Goal: Information Seeking & Learning: Learn about a topic

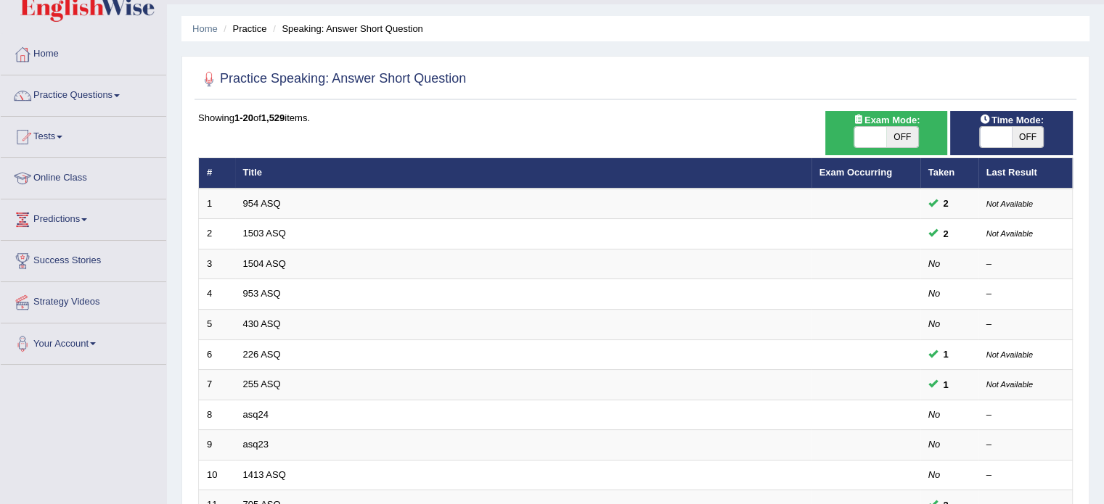
scroll to position [37, 0]
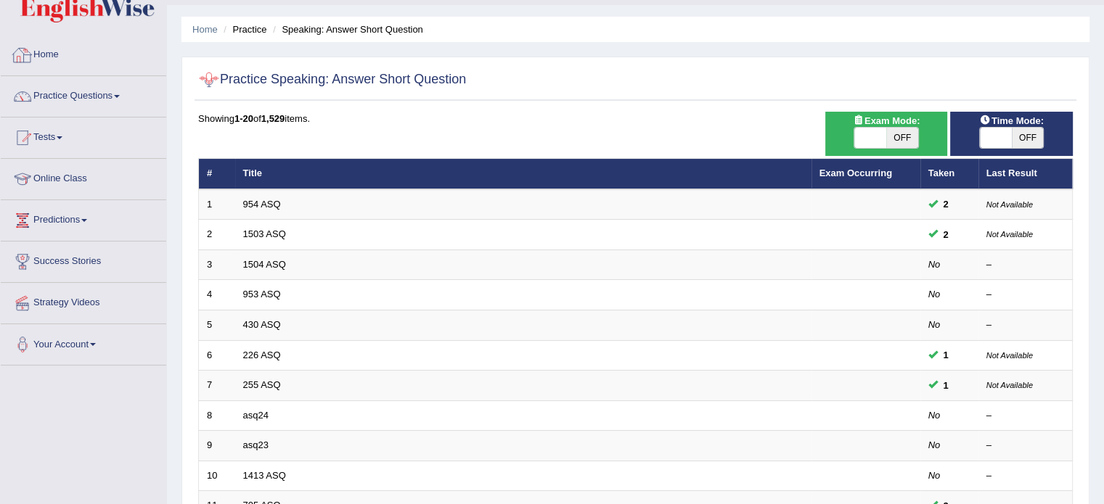
click at [46, 54] on link "Home" at bounding box center [83, 53] width 165 height 36
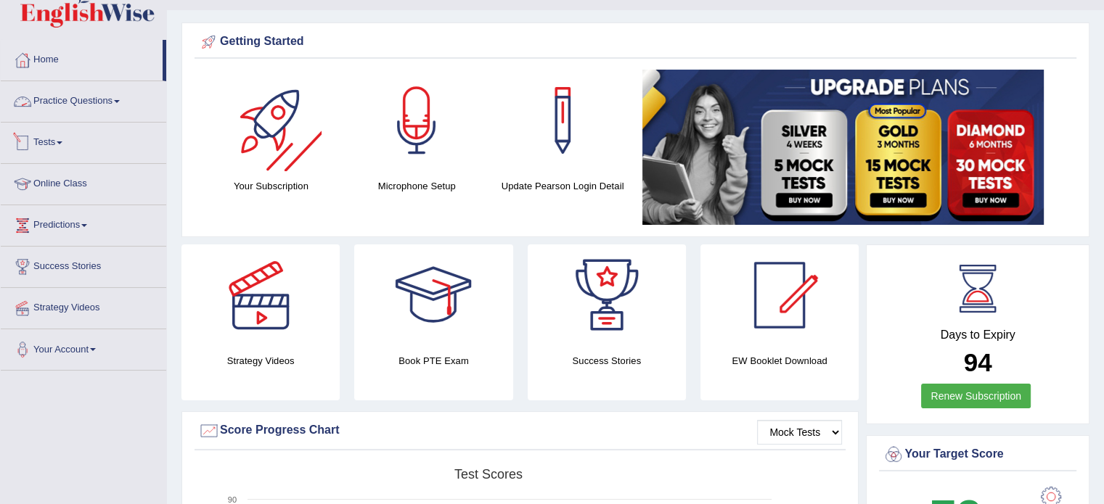
click at [114, 98] on link "Practice Questions" at bounding box center [83, 99] width 165 height 36
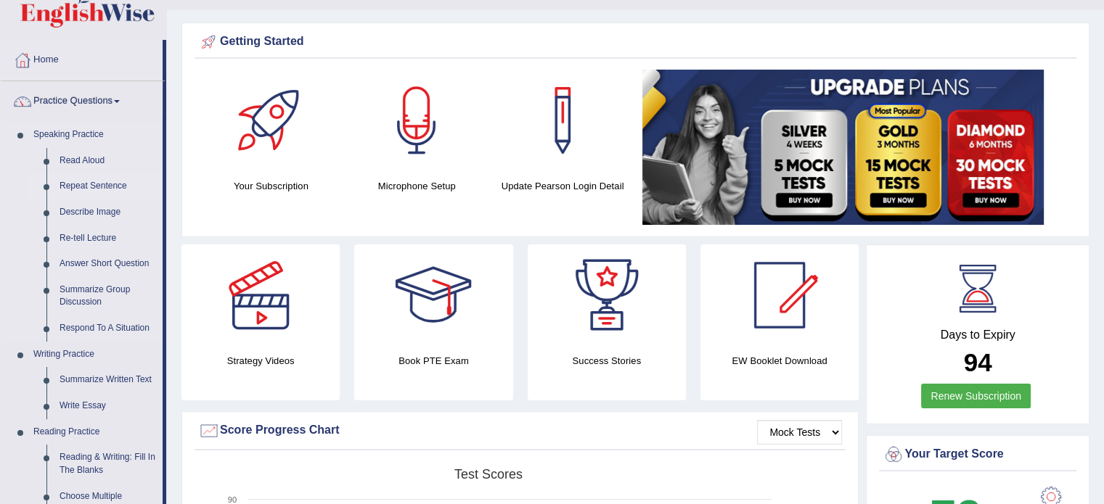
click at [123, 187] on link "Repeat Sentence" at bounding box center [108, 186] width 110 height 26
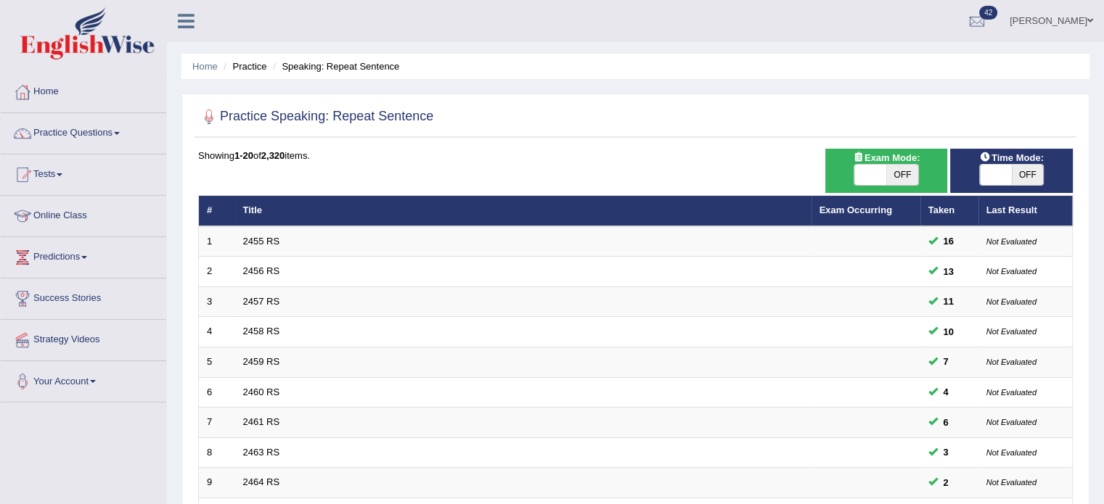
click at [266, 239] on link "2455 RS" at bounding box center [261, 241] width 37 height 11
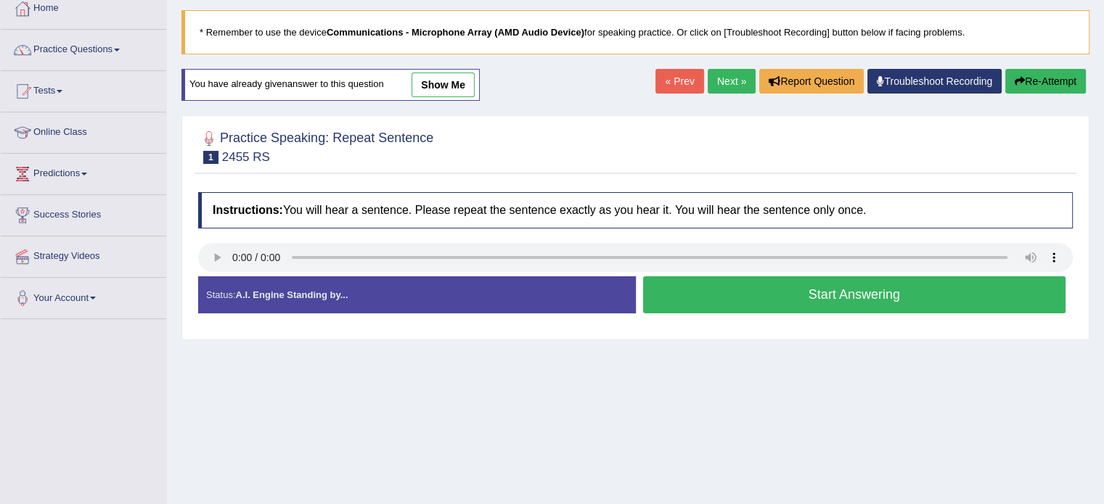
click at [770, 298] on button "Start Answering" at bounding box center [854, 295] width 423 height 37
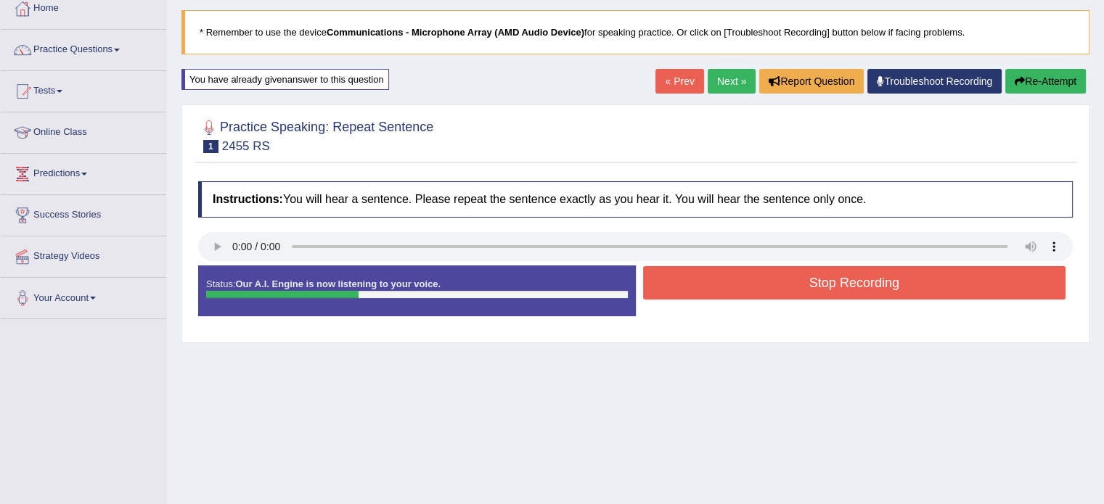
click at [774, 294] on button "Stop Recording" at bounding box center [854, 282] width 423 height 33
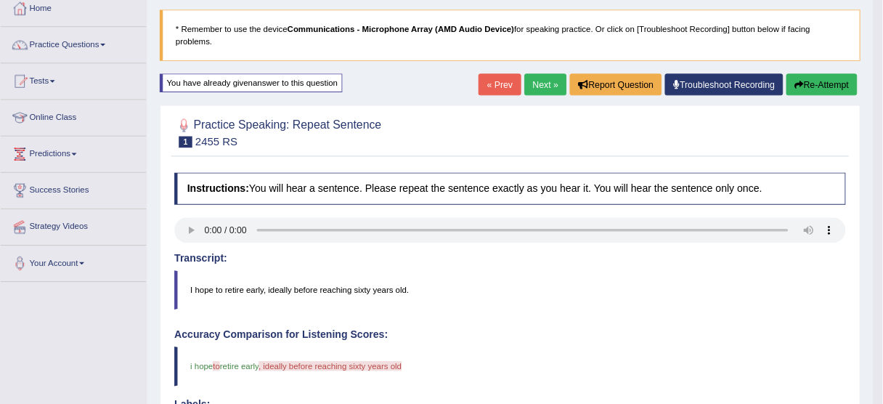
scroll to position [83, 0]
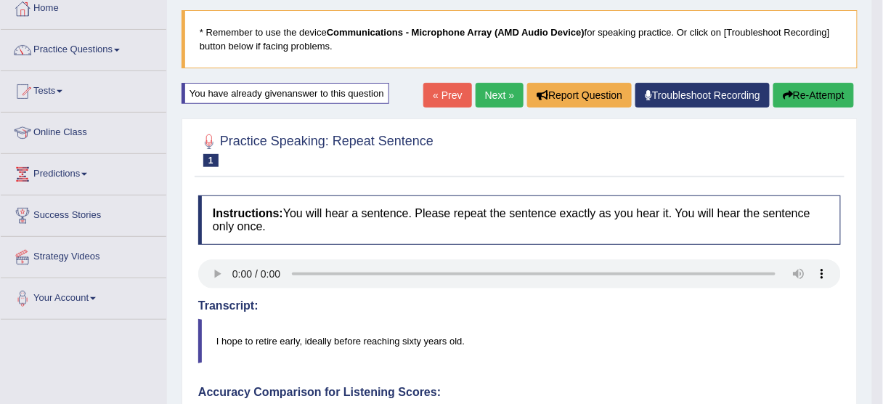
drag, startPoint x: 994, startPoint y: 2, endPoint x: 577, endPoint y: 314, distance: 521.1
click at [577, 314] on div "Transcript: I hope to retire early, ideally before reaching sixty years old." at bounding box center [519, 331] width 642 height 65
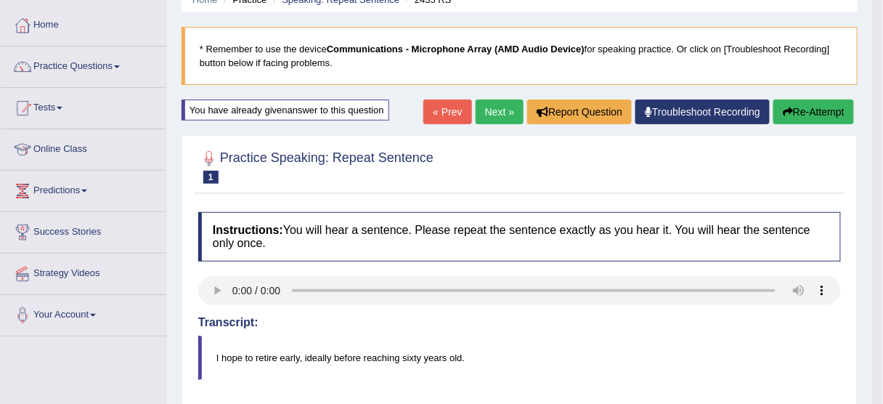
scroll to position [0, 0]
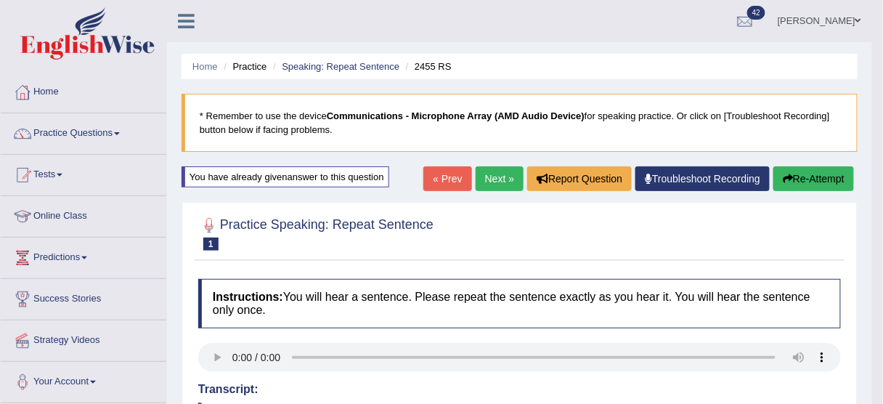
click at [791, 174] on button "Re-Attempt" at bounding box center [813, 178] width 81 height 25
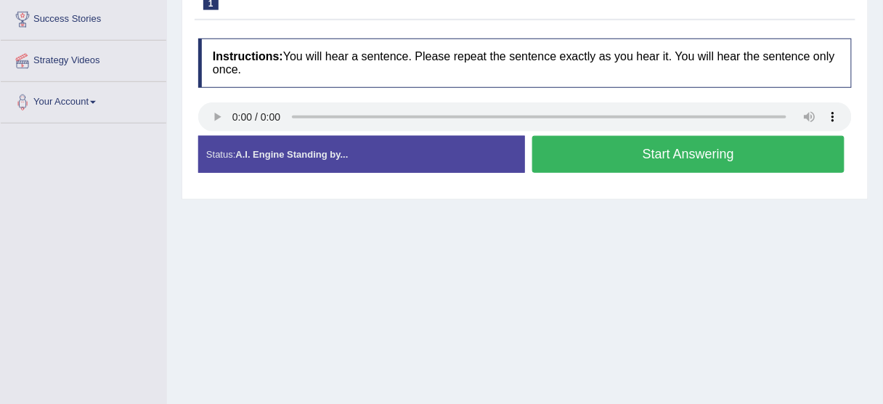
click at [639, 144] on button "Start Answering" at bounding box center [688, 154] width 312 height 37
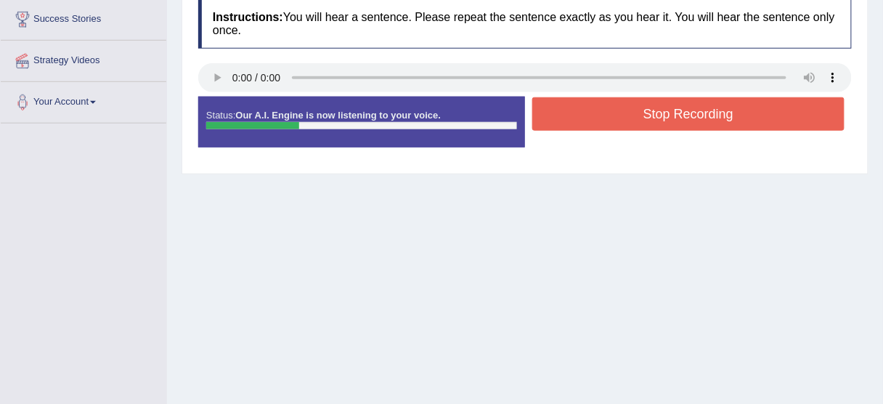
click at [647, 121] on button "Stop Recording" at bounding box center [688, 113] width 312 height 33
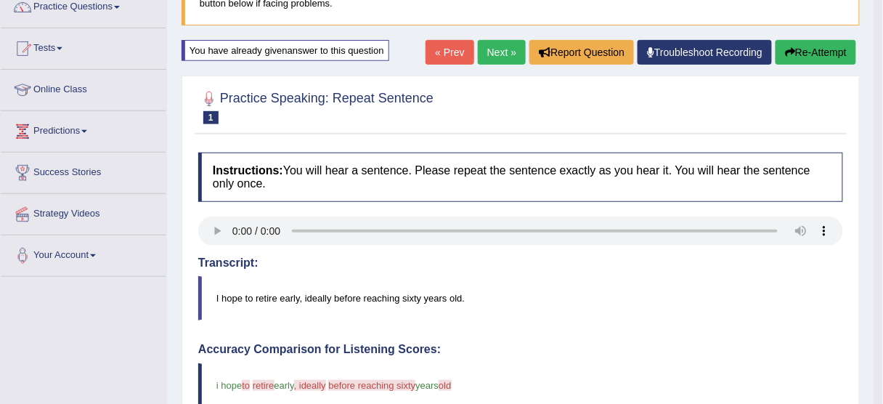
scroll to position [126, 0]
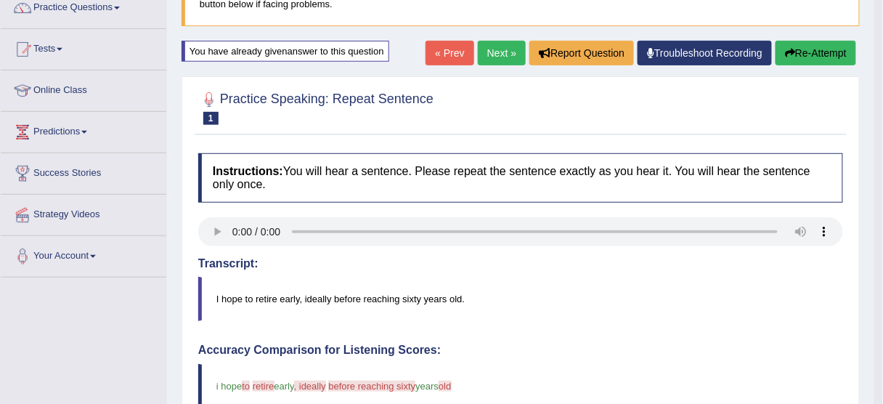
click at [503, 46] on link "Next »" at bounding box center [502, 53] width 48 height 25
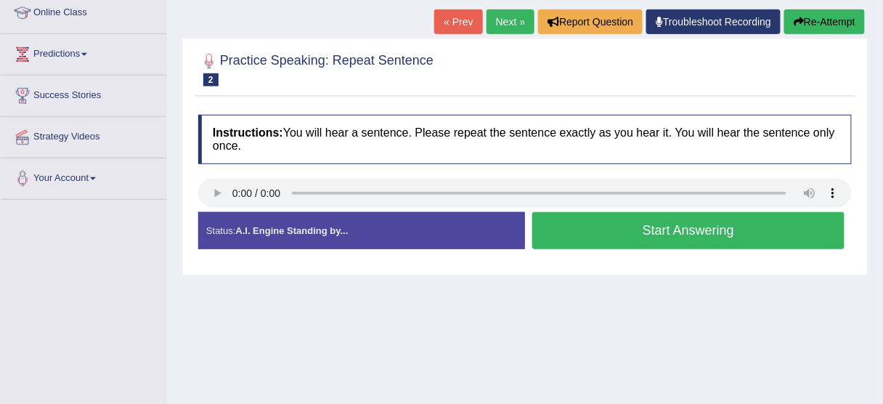
click at [627, 224] on button "Start Answering" at bounding box center [688, 230] width 312 height 37
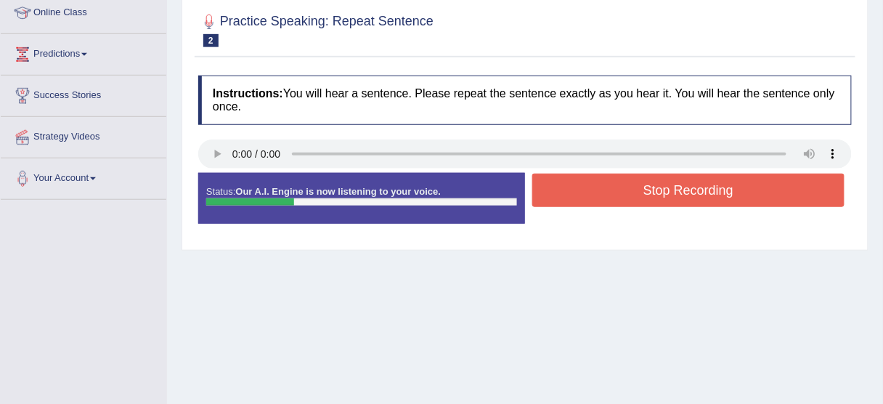
click at [668, 197] on button "Stop Recording" at bounding box center [688, 189] width 312 height 33
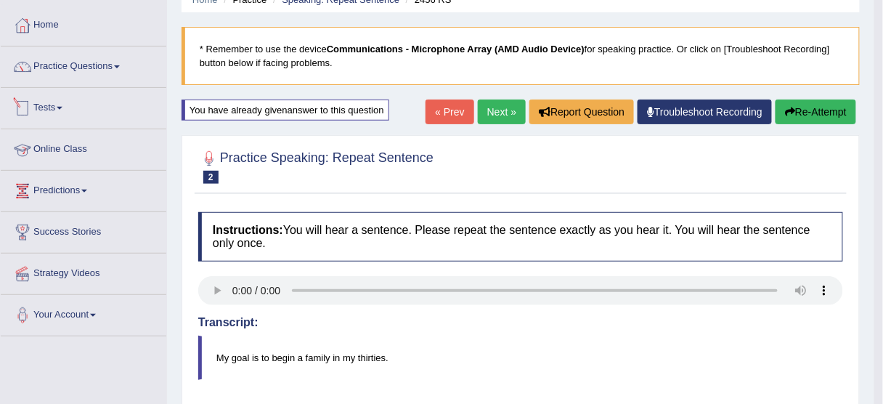
scroll to position [67, 0]
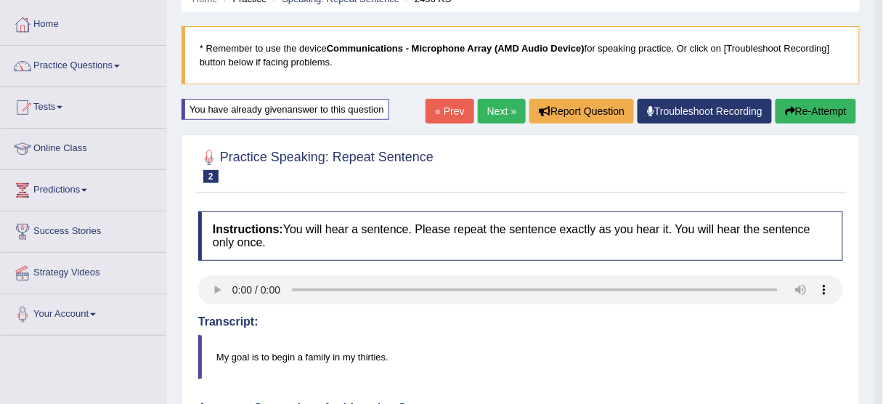
click at [111, 64] on link "Practice Questions" at bounding box center [83, 64] width 165 height 36
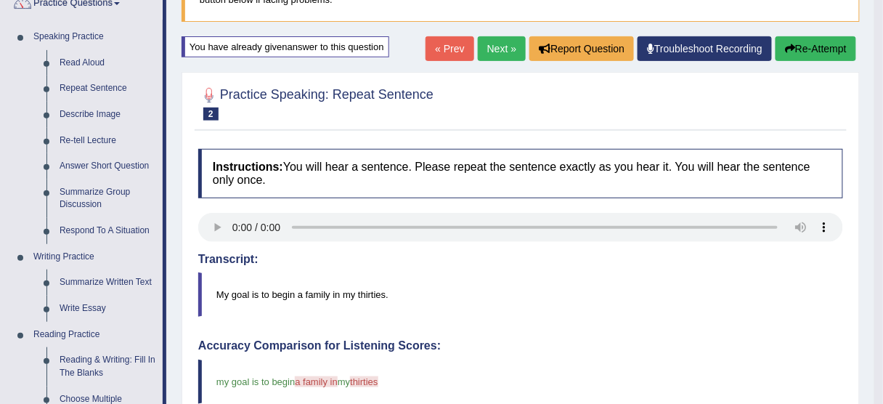
scroll to position [130, 0]
click at [86, 110] on link "Describe Image" at bounding box center [108, 115] width 110 height 26
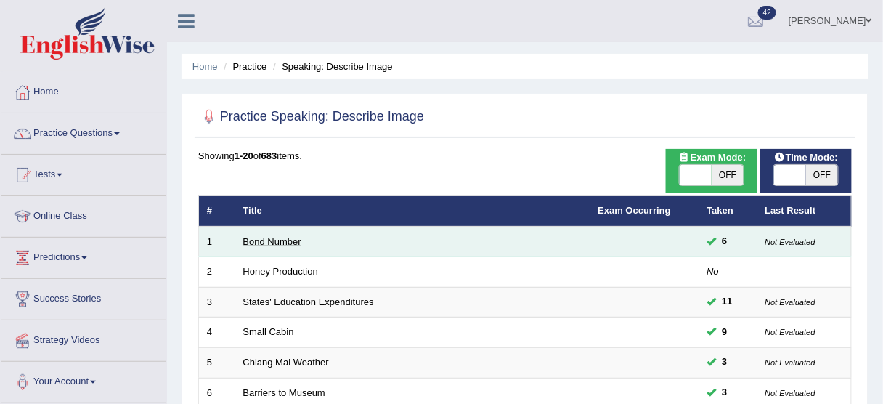
click at [283, 237] on link "Bond Number" at bounding box center [272, 241] width 58 height 11
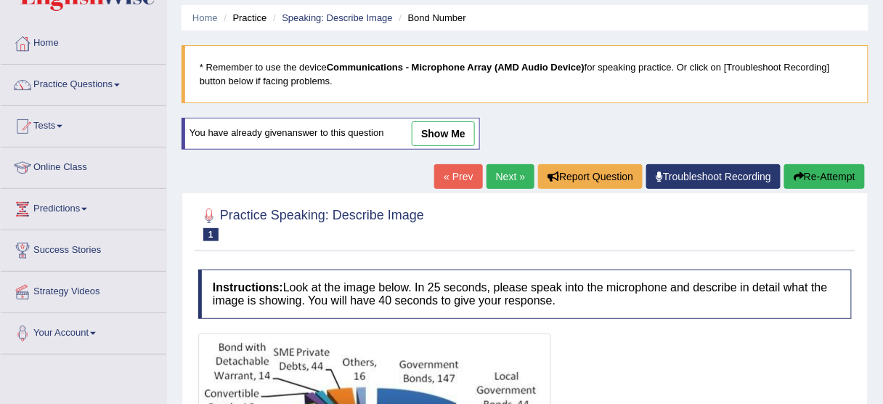
scroll to position [44, 0]
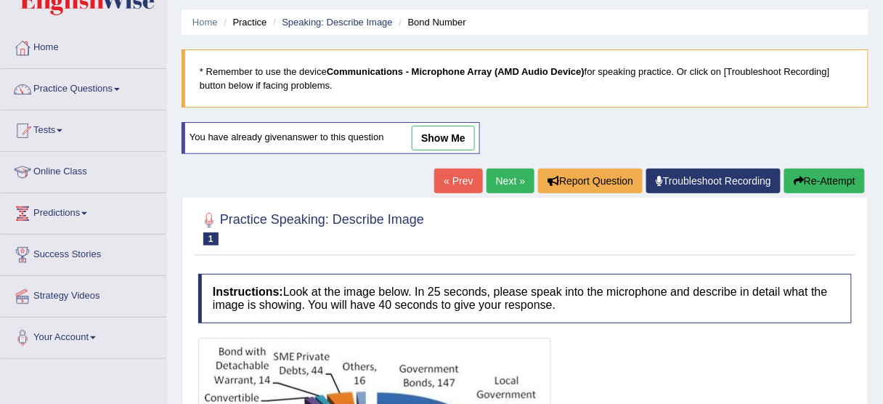
click at [496, 178] on link "Next »" at bounding box center [510, 180] width 48 height 25
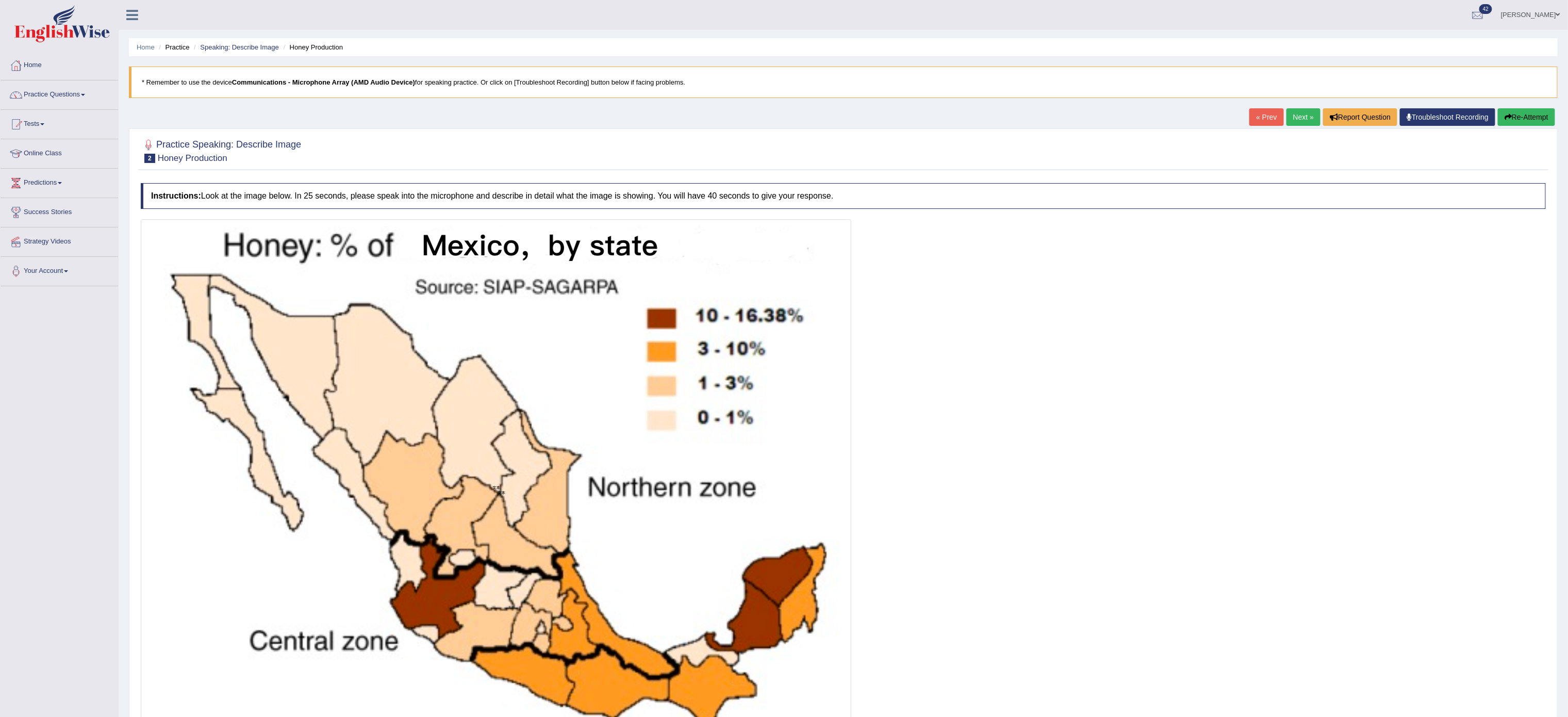
click at [627, 114] on link "Next »" at bounding box center [1304, 117] width 34 height 18
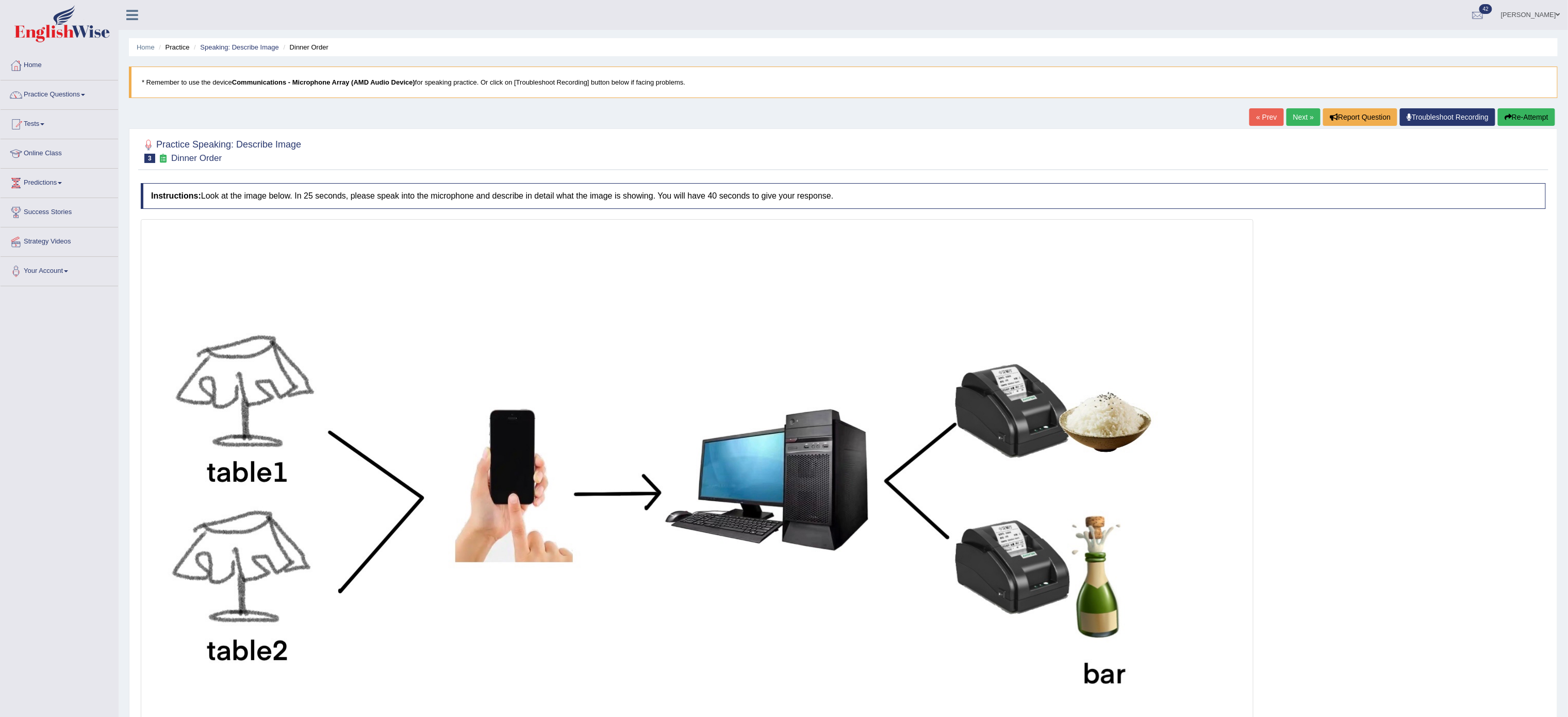
click at [1304, 119] on link "Next »" at bounding box center [1304, 117] width 34 height 18
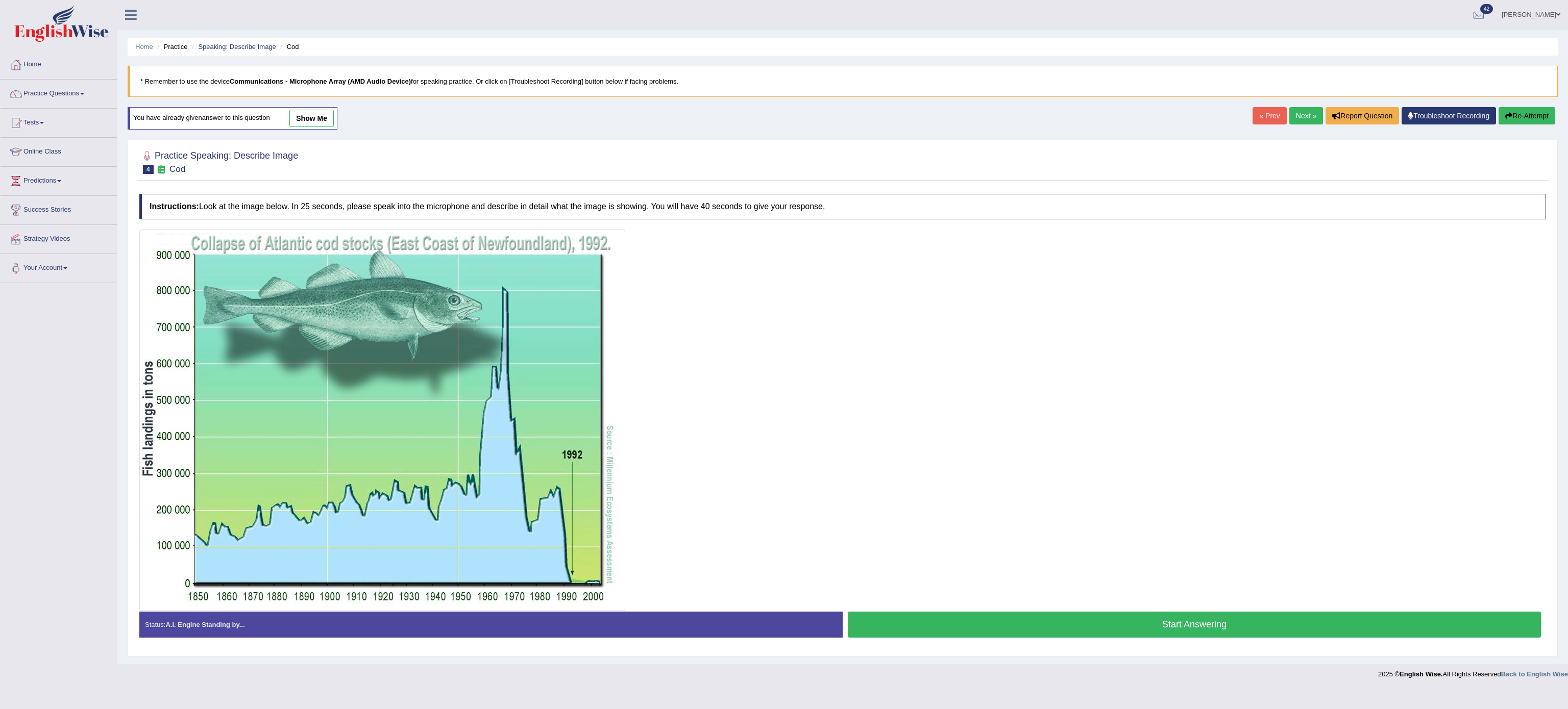
click at [1293, 114] on link "Next »" at bounding box center [1306, 115] width 34 height 18
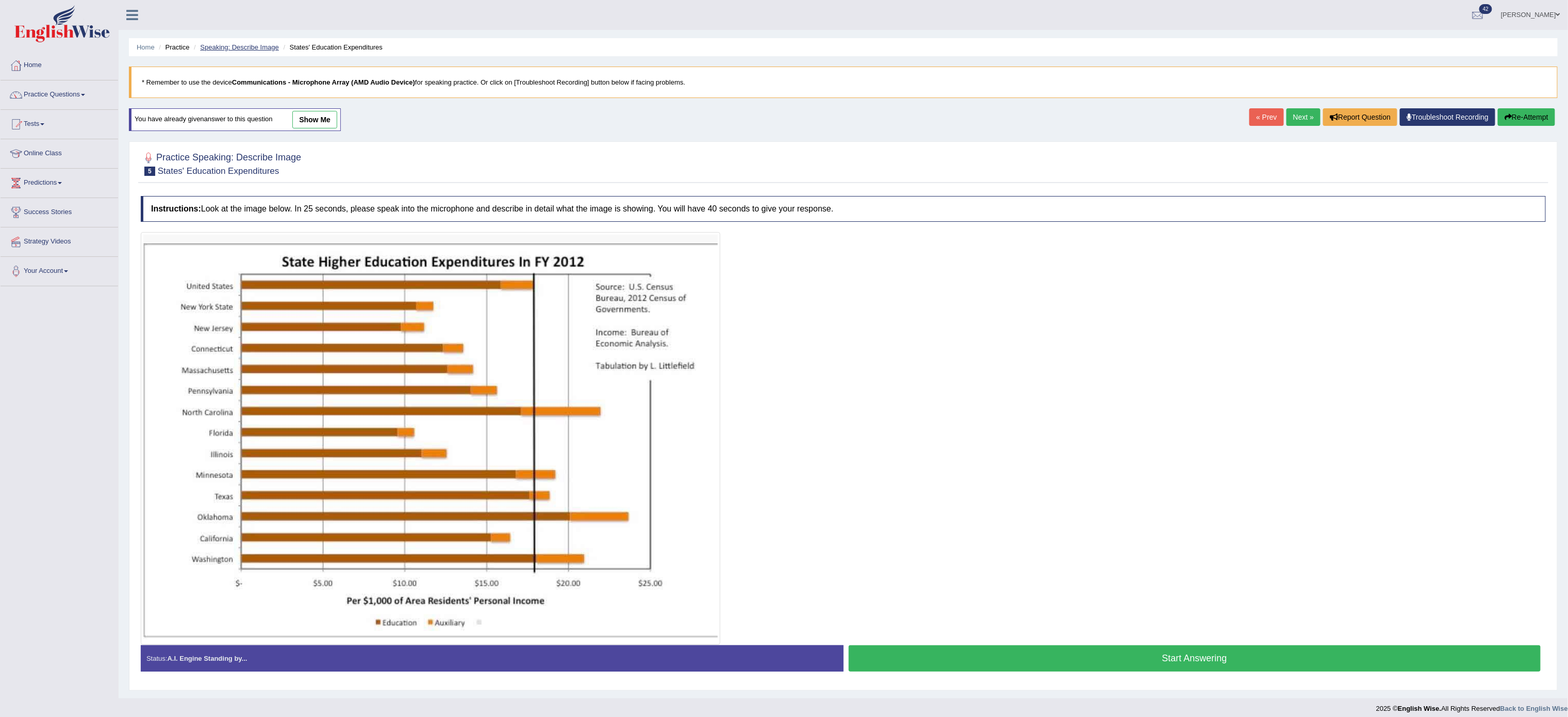
click at [260, 46] on link "Speaking: Describe Image" at bounding box center [239, 47] width 78 height 8
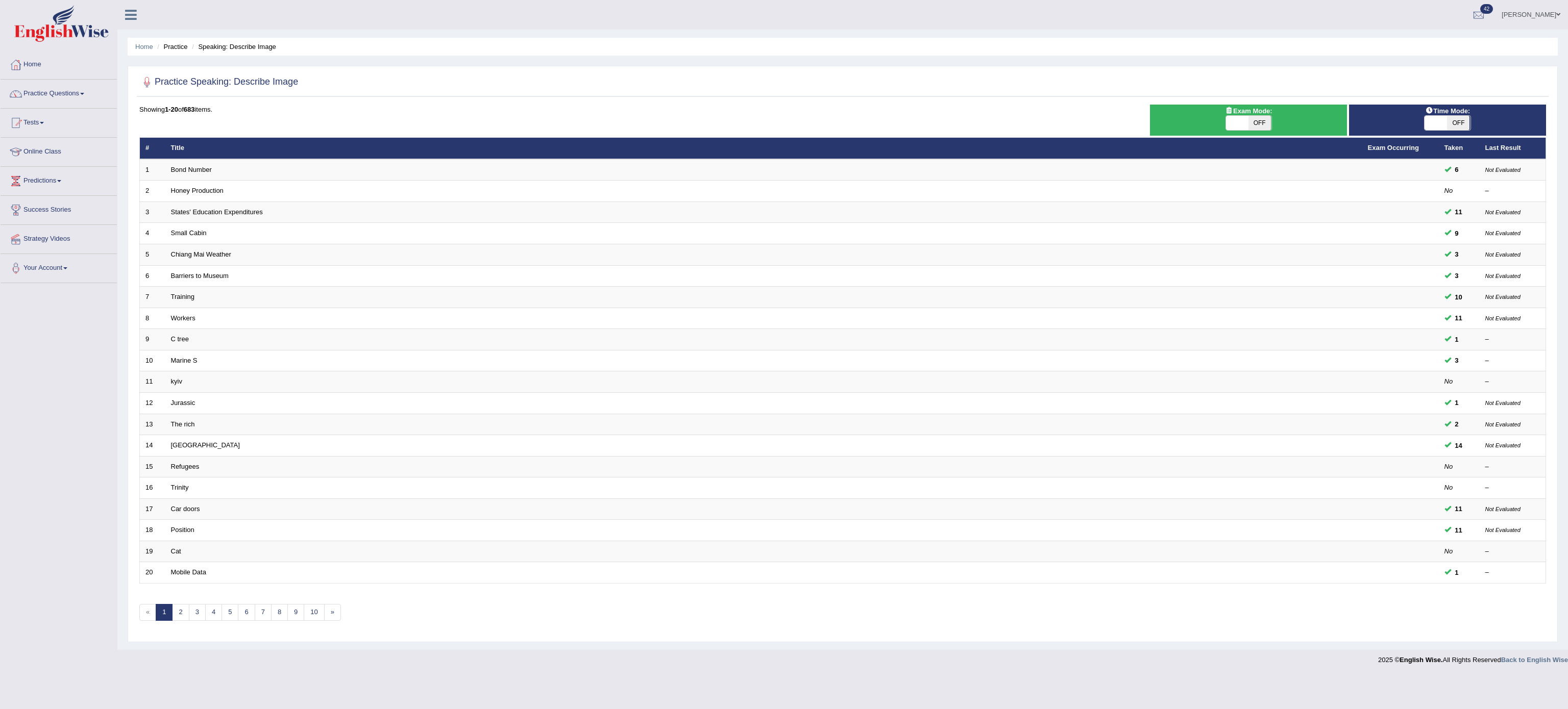
click at [200, 168] on link "Bond Number" at bounding box center [191, 169] width 41 height 8
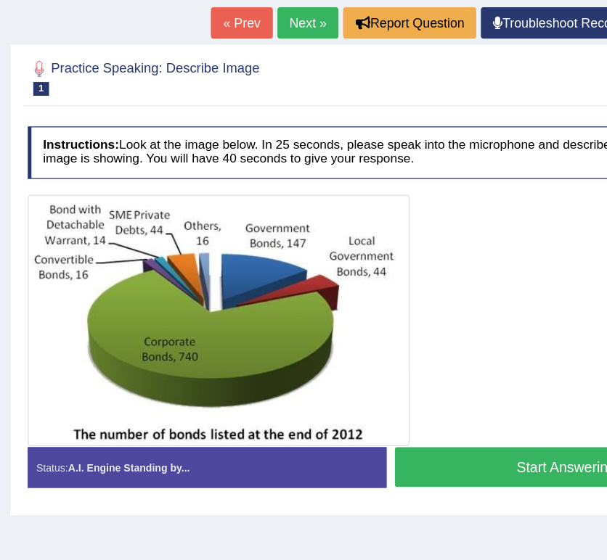
scroll to position [150, 0]
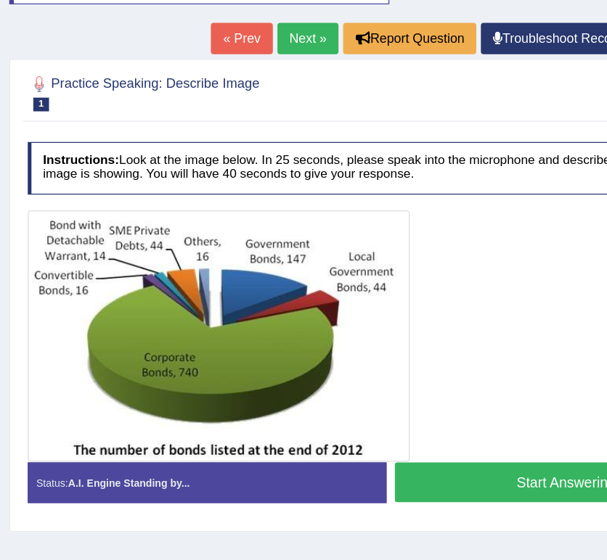
click at [226, 80] on link "Next »" at bounding box center [242, 74] width 48 height 25
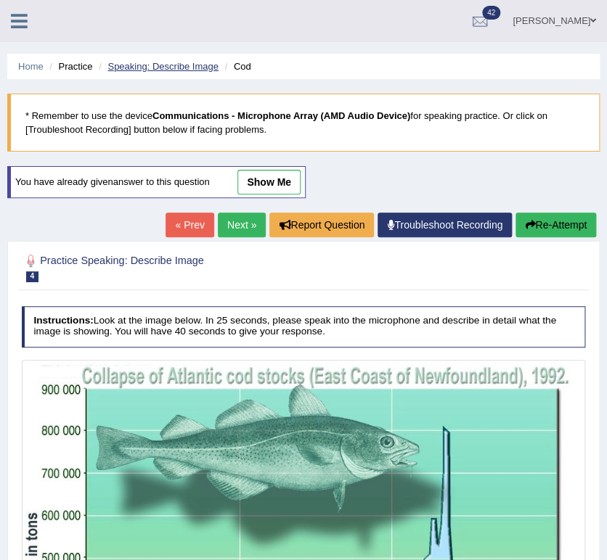
click at [169, 61] on link "Speaking: Describe Image" at bounding box center [162, 66] width 110 height 11
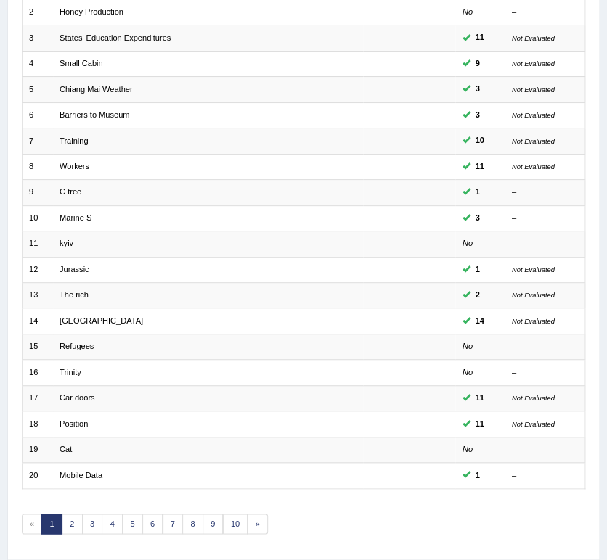
scroll to position [234, 0]
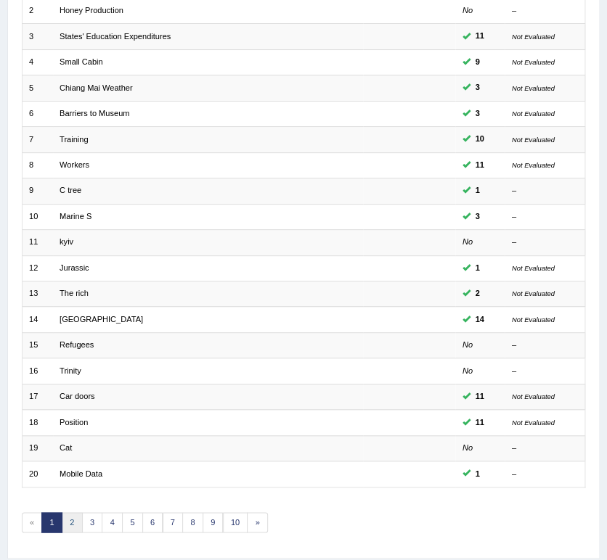
click at [68, 517] on link "2" at bounding box center [72, 522] width 21 height 20
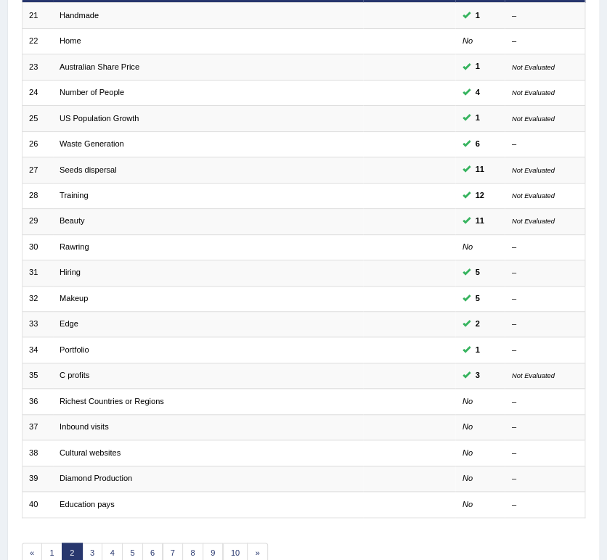
scroll to position [216, 0]
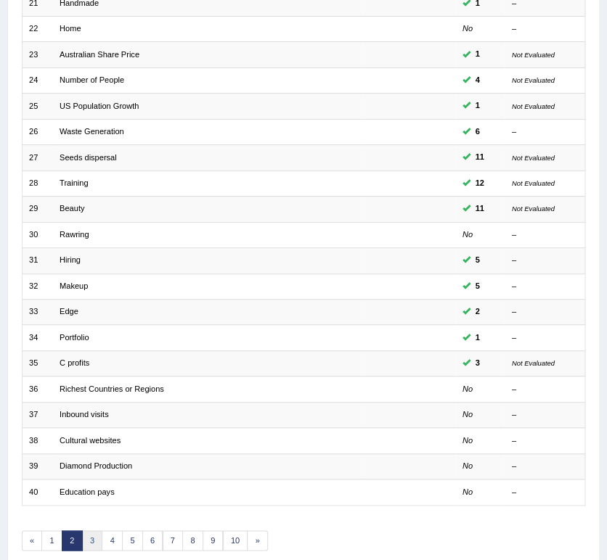
click at [92, 541] on link "3" at bounding box center [92, 541] width 21 height 20
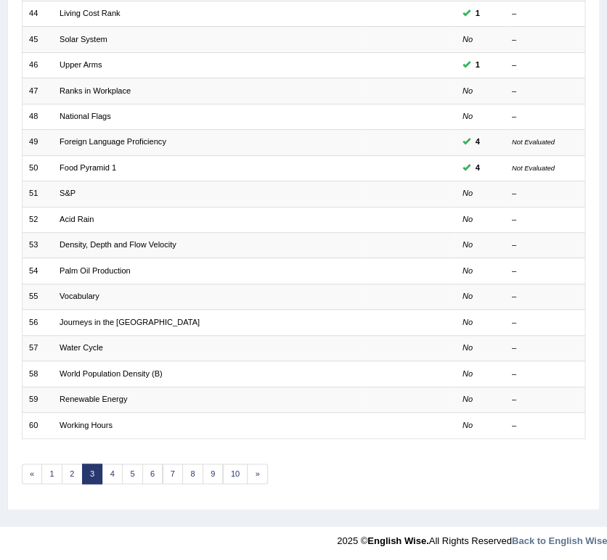
scroll to position [281, 0]
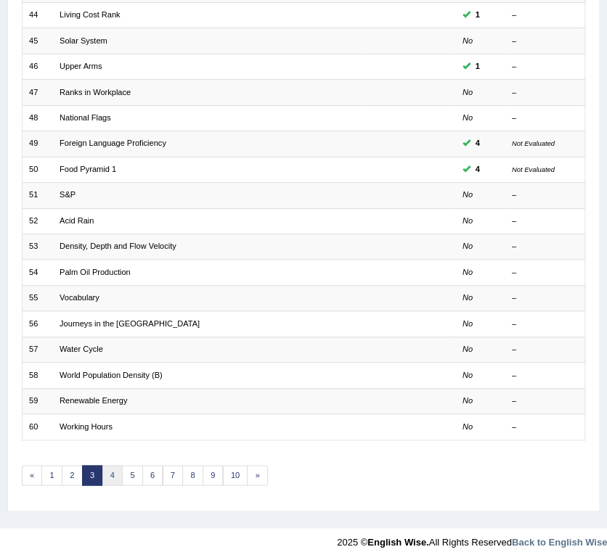
click at [110, 472] on link "4" at bounding box center [112, 475] width 21 height 20
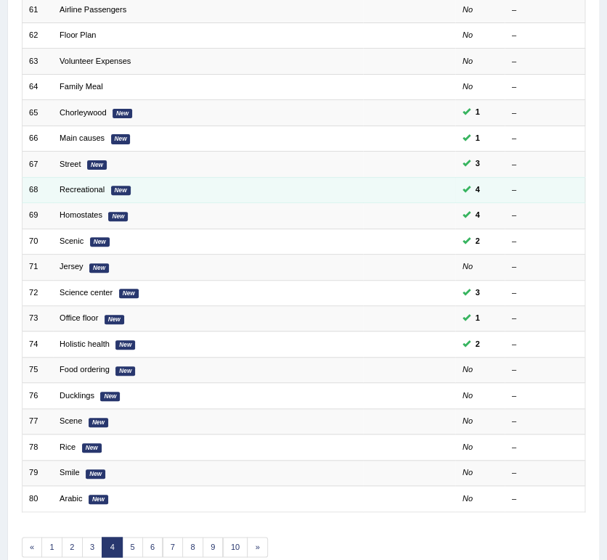
scroll to position [227, 0]
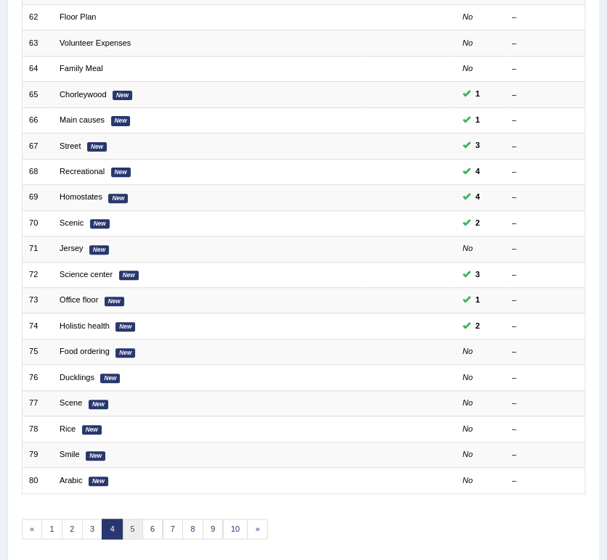
click at [134, 525] on link "5" at bounding box center [132, 529] width 21 height 20
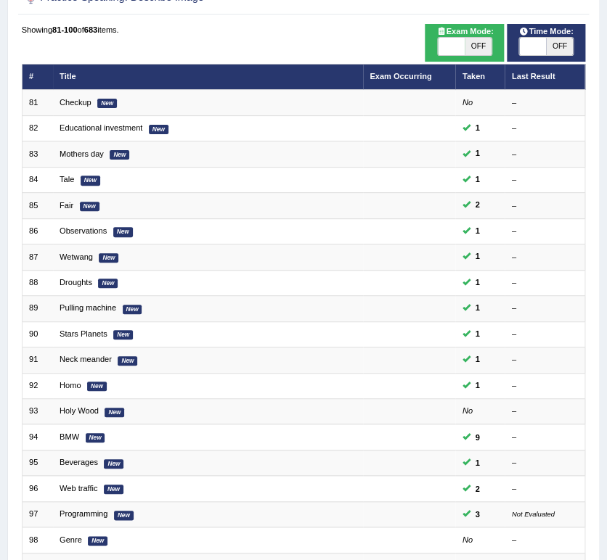
scroll to position [148, 0]
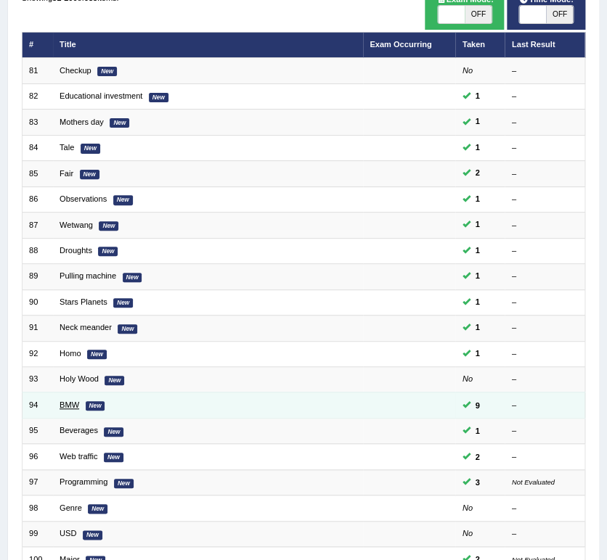
click at [69, 401] on link "BMW" at bounding box center [70, 405] width 20 height 9
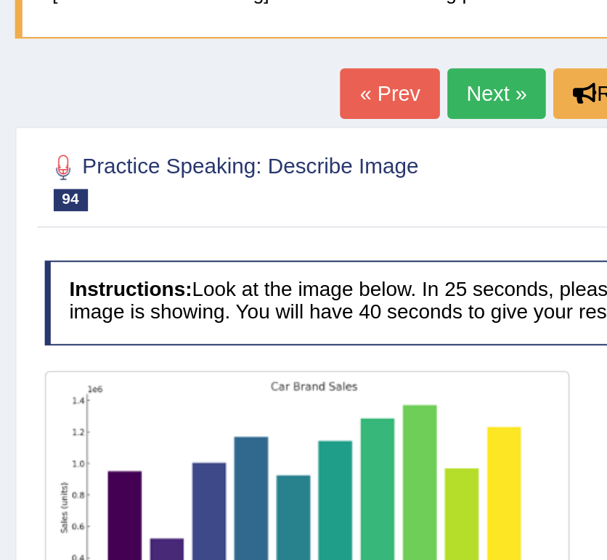
click at [218, 179] on link "Next »" at bounding box center [242, 178] width 48 height 25
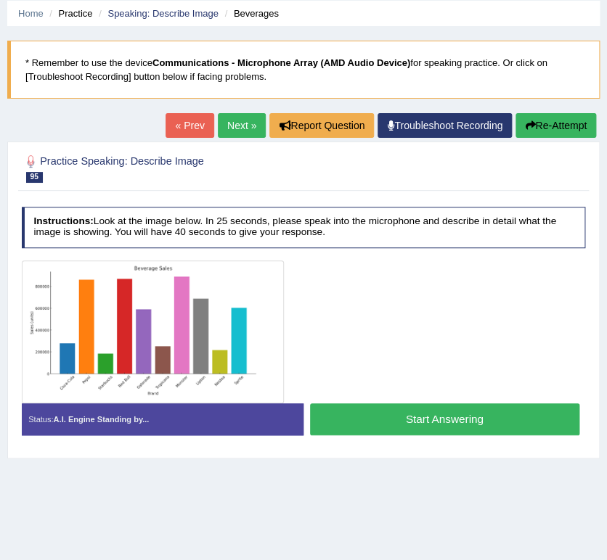
click at [247, 128] on link "Next »" at bounding box center [242, 125] width 48 height 25
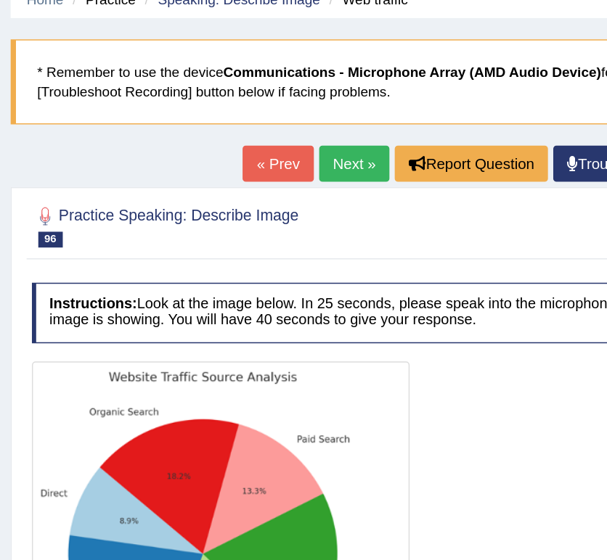
scroll to position [58, 0]
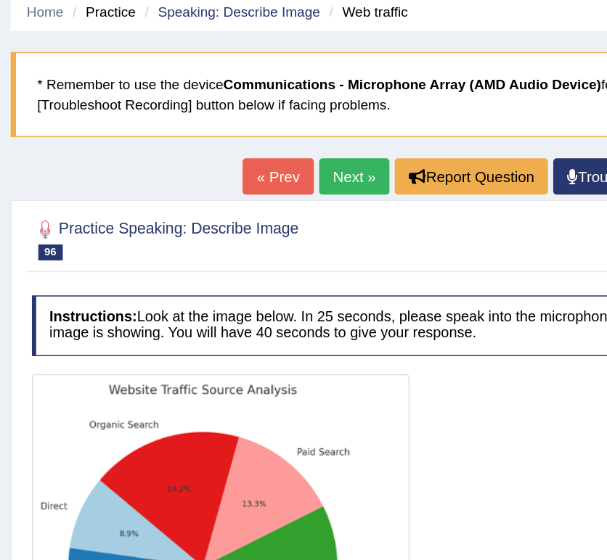
click at [218, 123] on link "Next »" at bounding box center [242, 120] width 48 height 25
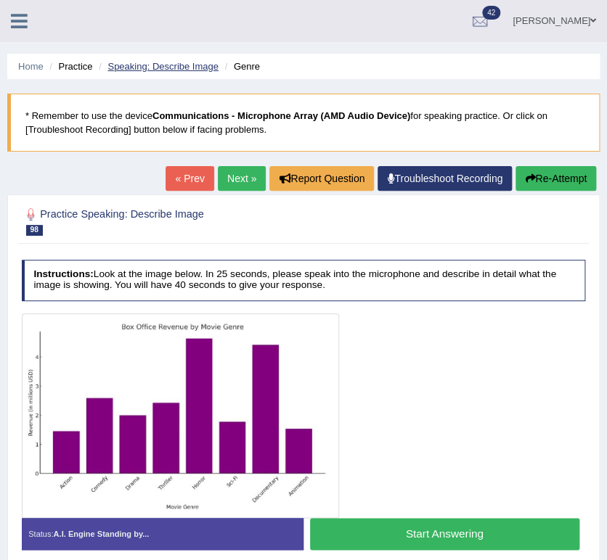
click at [168, 70] on link "Speaking: Describe Image" at bounding box center [162, 66] width 110 height 11
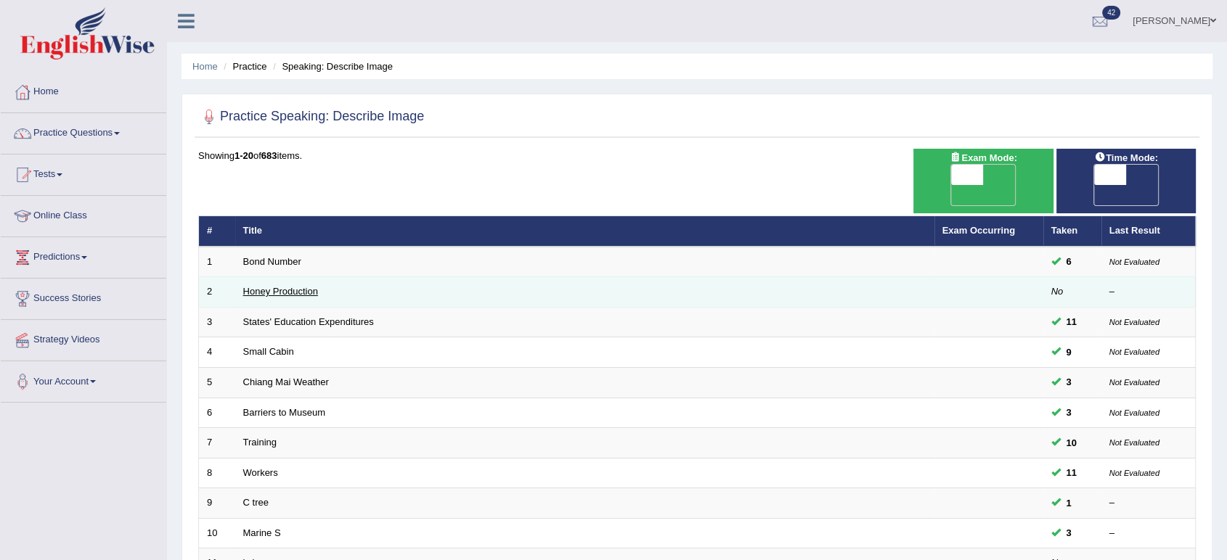
click at [296, 290] on link "Honey Production" at bounding box center [280, 291] width 75 height 11
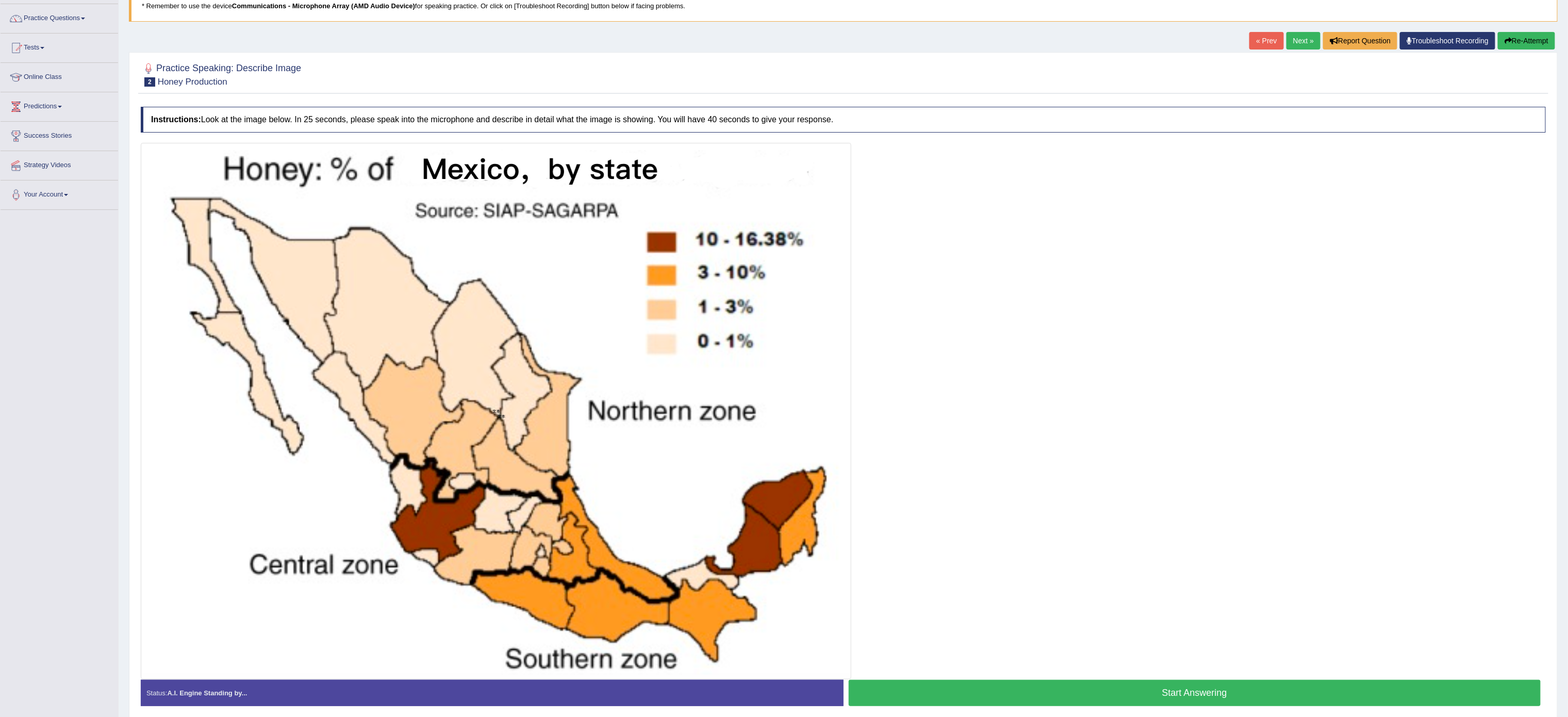
scroll to position [76, 0]
click at [871, 41] on link "Next »" at bounding box center [1304, 41] width 34 height 18
